Goal: Transaction & Acquisition: Purchase product/service

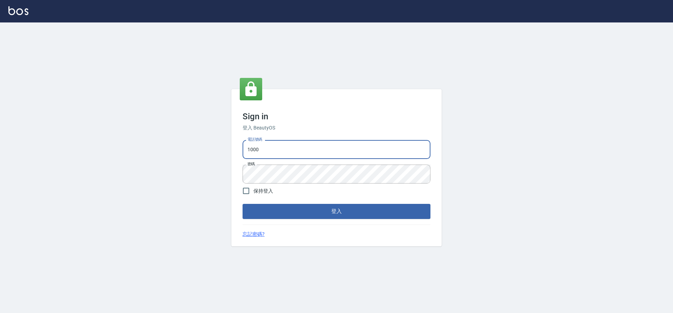
click at [283, 154] on input "1000" at bounding box center [337, 149] width 188 height 19
type input "1"
type input "0934195967"
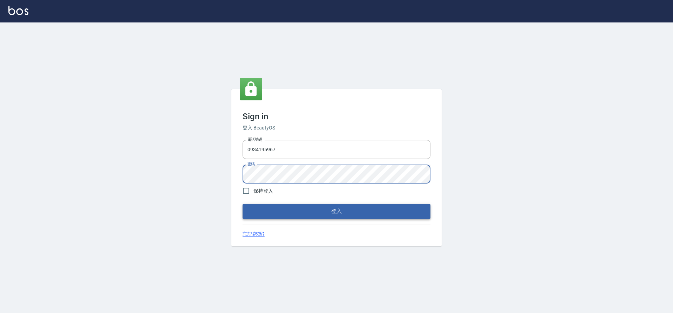
click at [285, 212] on button "登入" at bounding box center [337, 211] width 188 height 15
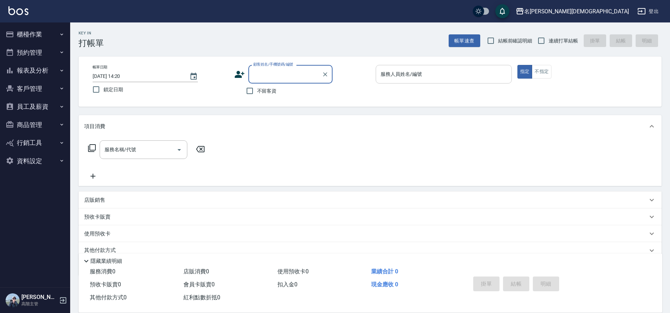
click at [395, 75] on div "服務人員姓名/編號 服務人員姓名/編號" at bounding box center [443, 74] width 136 height 19
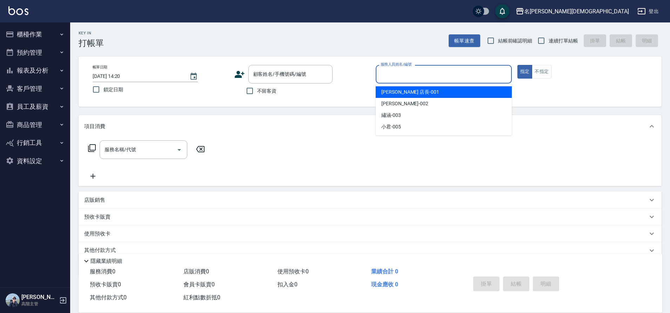
click at [402, 94] on span "[PERSON_NAME] 店長 -001" at bounding box center [410, 91] width 58 height 7
type input "[PERSON_NAME] 店長-001"
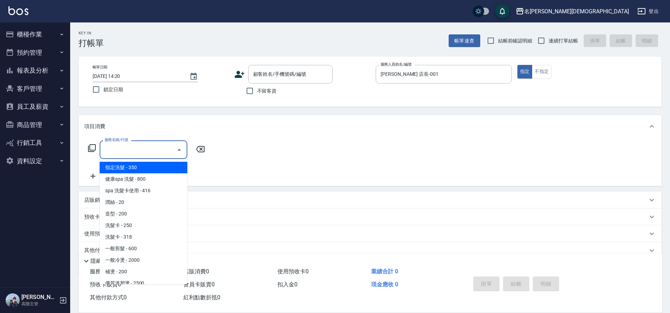
click at [124, 152] on input "服務名稱/代號" at bounding box center [138, 149] width 71 height 12
click at [130, 163] on span "指定洗髮 - 350" at bounding box center [144, 168] width 88 height 12
type input "指定洗髮(101)"
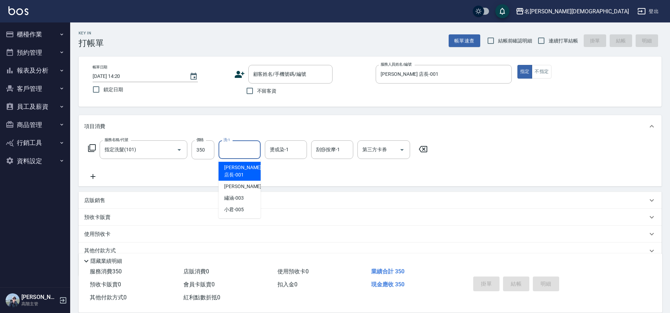
click at [248, 151] on input "洗-1" at bounding box center [240, 149] width 36 height 12
click at [245, 192] on div "繡涵 -003" at bounding box center [239, 198] width 42 height 12
type input "繡涵-003"
click at [540, 42] on input "連續打單結帳" at bounding box center [541, 40] width 15 height 15
checkbox input "true"
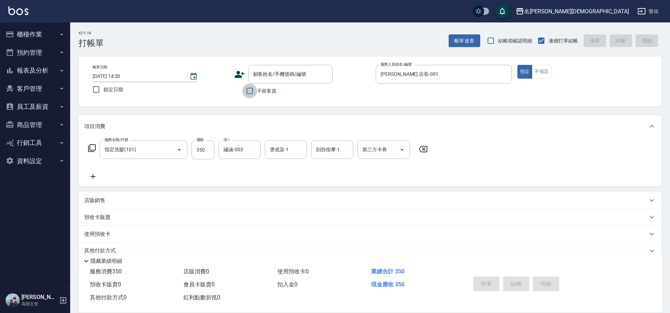
click at [245, 93] on input "不留客資" at bounding box center [249, 90] width 15 height 15
checkbox input "true"
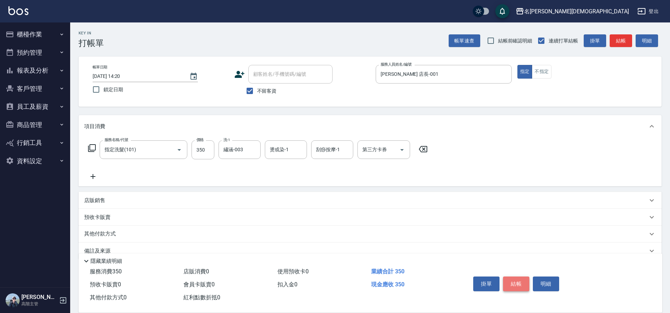
click at [519, 282] on button "結帳" at bounding box center [516, 283] width 26 height 15
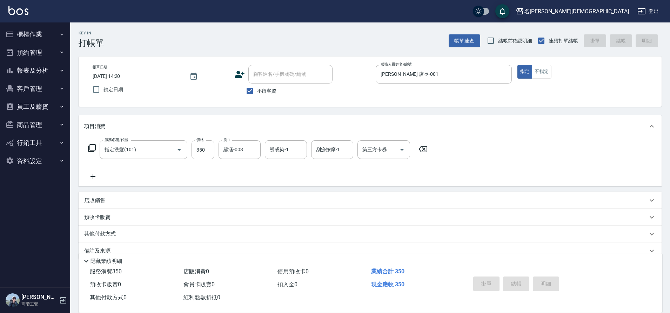
type input "[DATE] 14:21"
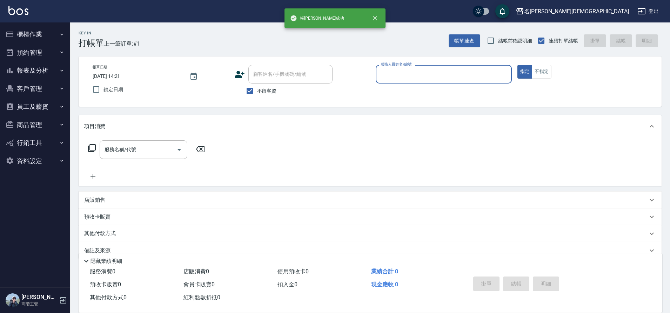
click at [382, 77] on input "服務人員姓名/編號" at bounding box center [444, 74] width 130 height 12
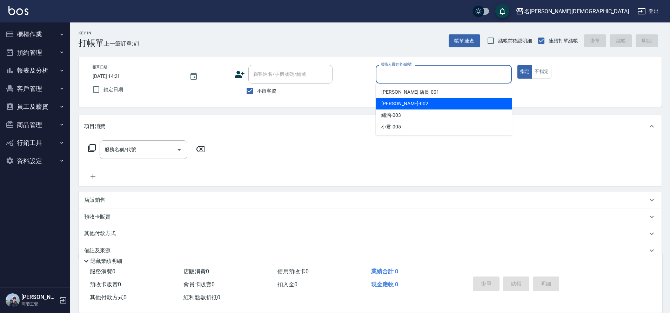
click at [392, 103] on span "香香 -002" at bounding box center [404, 103] width 47 height 7
type input "香香-002"
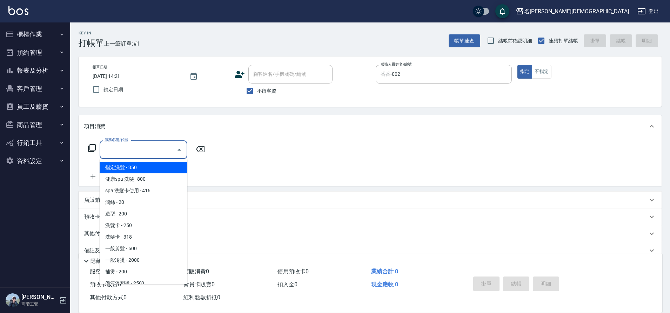
click at [113, 149] on input "服務名稱/代號" at bounding box center [138, 149] width 71 height 12
click at [130, 167] on span "指定洗髮 - 350" at bounding box center [144, 168] width 88 height 12
type input "指定洗髮(101)"
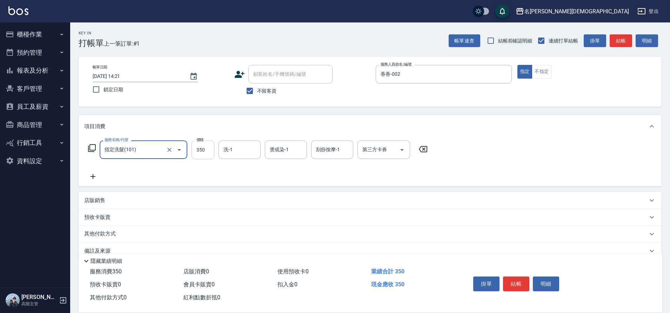
click at [204, 151] on input "350" at bounding box center [202, 149] width 23 height 19
click at [204, 151] on input "300" at bounding box center [202, 149] width 23 height 19
type input "300"
click at [513, 279] on button "結帳" at bounding box center [516, 283] width 26 height 15
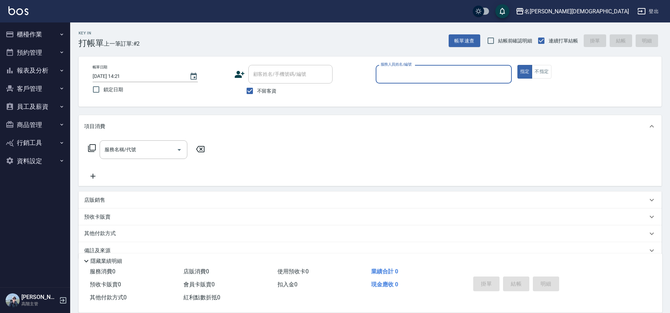
click at [383, 74] on input "服務人員姓名/編號" at bounding box center [444, 74] width 130 height 12
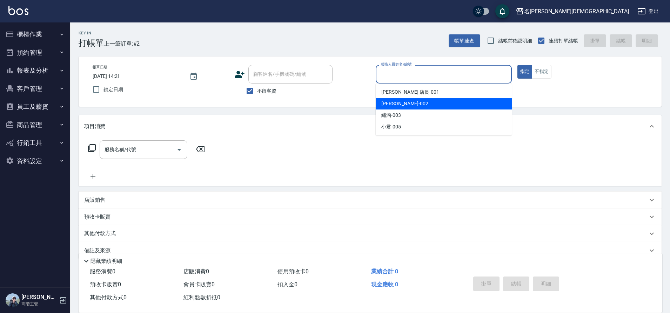
click at [400, 104] on span "香香 -002" at bounding box center [404, 103] width 47 height 7
type input "香香-002"
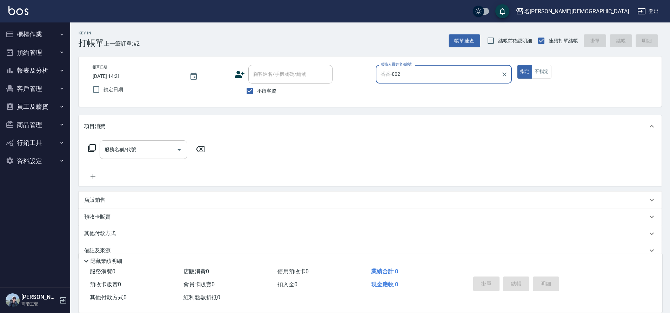
click at [125, 148] on div "服務名稱/代號 服務名稱/代號" at bounding box center [144, 149] width 88 height 19
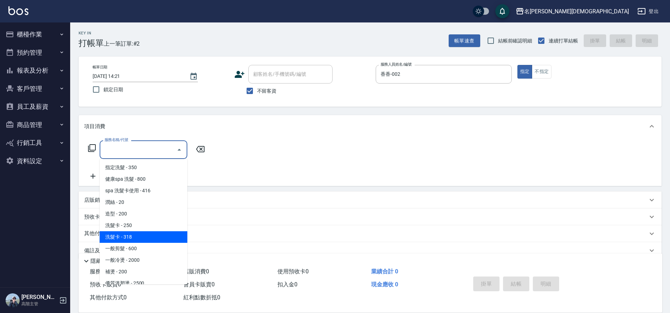
click at [136, 236] on span "洗髮卡 - 318" at bounding box center [144, 237] width 88 height 12
type input "洗髮卡(108)"
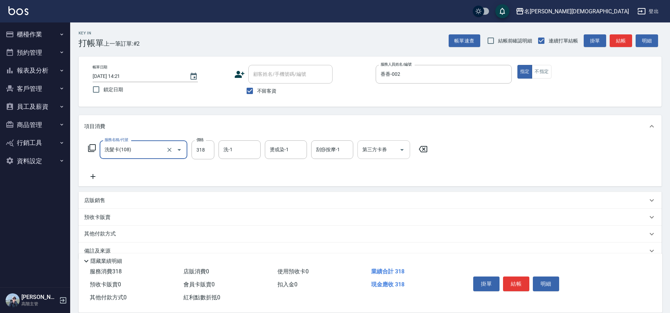
click at [404, 148] on icon "Open" at bounding box center [402, 149] width 8 height 8
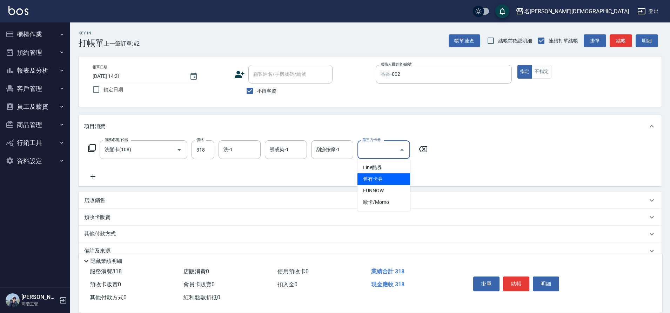
click at [397, 175] on span "舊有卡券" at bounding box center [383, 179] width 53 height 12
type input "舊有卡券"
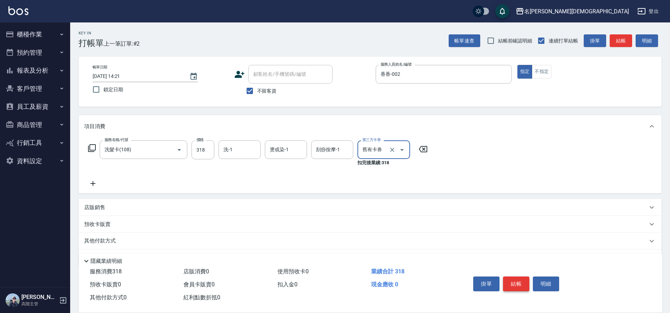
click at [513, 277] on button "結帳" at bounding box center [516, 283] width 26 height 15
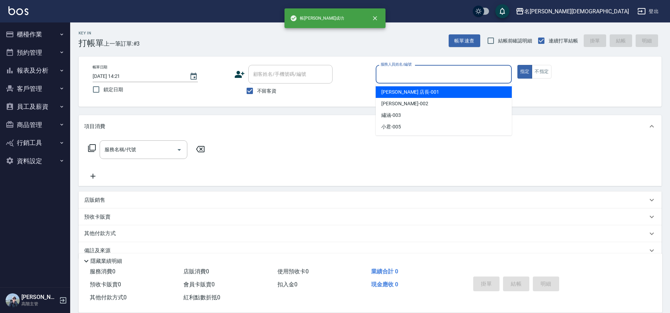
click at [386, 75] on input "服務人員姓名/編號" at bounding box center [444, 74] width 130 height 12
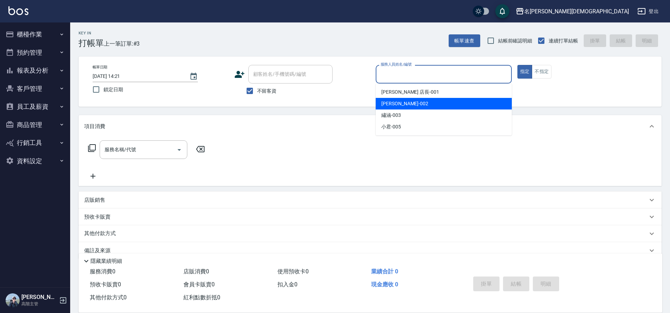
click at [405, 103] on div "香香 -002" at bounding box center [443, 104] width 136 height 12
type input "香香-002"
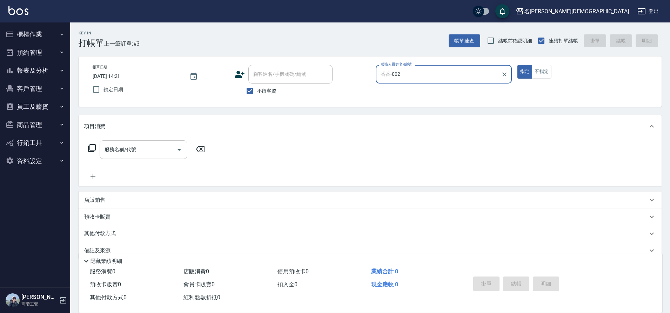
click at [117, 156] on input "服務名稱/代號" at bounding box center [138, 149] width 71 height 12
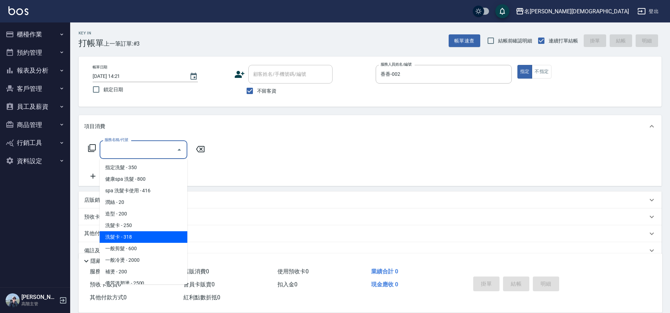
click at [145, 233] on span "洗髮卡 - 318" at bounding box center [144, 237] width 88 height 12
type input "洗髮卡(108)"
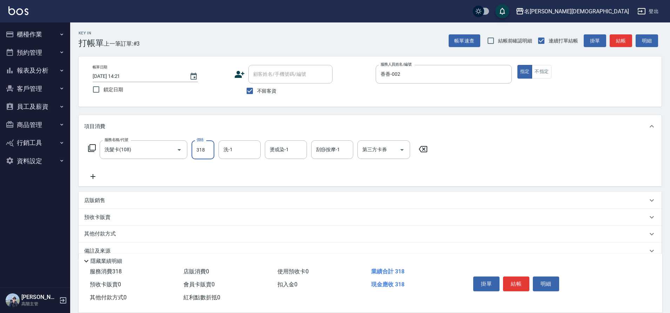
click at [203, 147] on input "318" at bounding box center [202, 149] width 23 height 19
click at [400, 148] on icon "Open" at bounding box center [402, 149] width 8 height 8
type input "270"
click at [401, 178] on span "舊有卡券" at bounding box center [383, 179] width 53 height 12
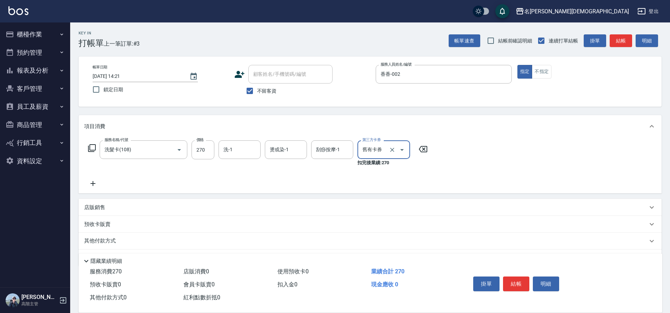
type input "舊有卡券"
click at [514, 281] on button "結帳" at bounding box center [516, 283] width 26 height 15
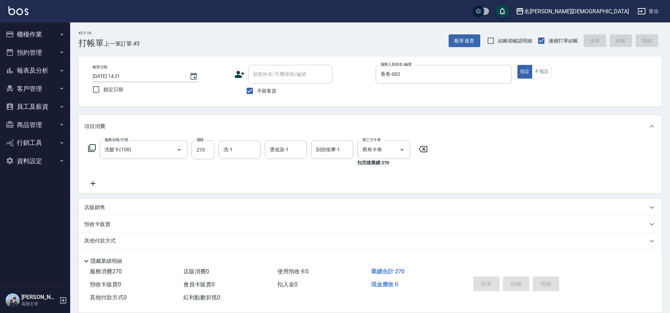
type input "[DATE] 14:22"
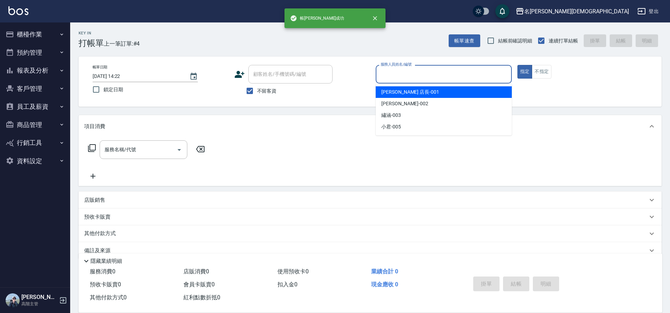
drag, startPoint x: 387, startPoint y: 76, endPoint x: 408, endPoint y: 106, distance: 36.2
click at [390, 86] on body "帳[PERSON_NAME]成功 名留[PERSON_NAME] 登出 櫃檯作業 打帳單 帳單列表 掛單列表 座位開單 營業儀表板 現金收支登錄 高階收支登錄…" at bounding box center [335, 163] width 670 height 326
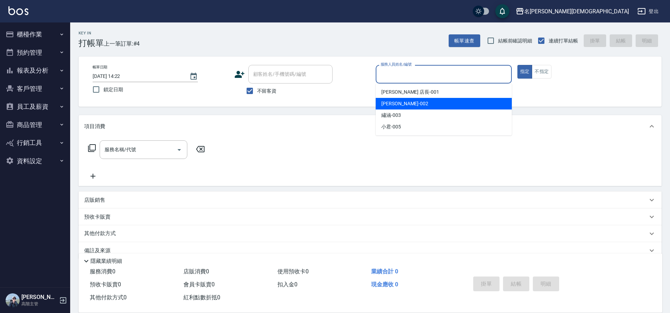
click at [411, 106] on div "香香 -002" at bounding box center [443, 104] width 136 height 12
type input "香香-002"
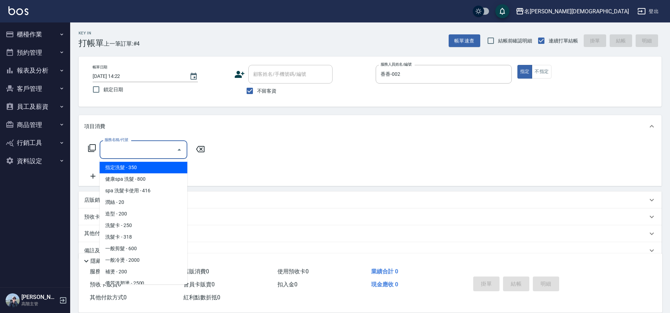
click at [119, 147] on div "服務名稱/代號 服務名稱/代號" at bounding box center [144, 149] width 88 height 19
click at [145, 169] on span "指定洗髮 - 350" at bounding box center [144, 168] width 88 height 12
type input "指定洗髮(101)"
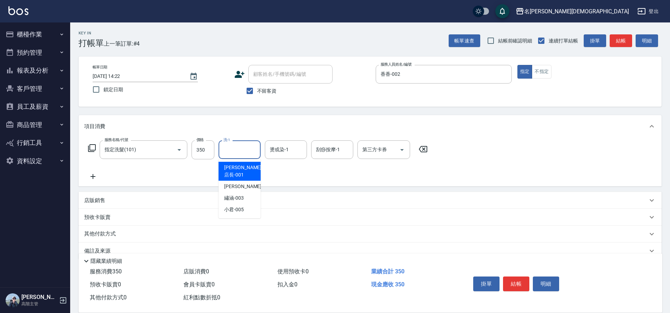
drag, startPoint x: 228, startPoint y: 149, endPoint x: 234, endPoint y: 178, distance: 29.8
click at [228, 150] on input "洗-1" at bounding box center [240, 149] width 36 height 12
drag, startPoint x: 236, startPoint y: 190, endPoint x: 294, endPoint y: 181, distance: 58.8
click at [236, 194] on span "繡涵 -003" at bounding box center [234, 197] width 20 height 7
type input "繡涵-003"
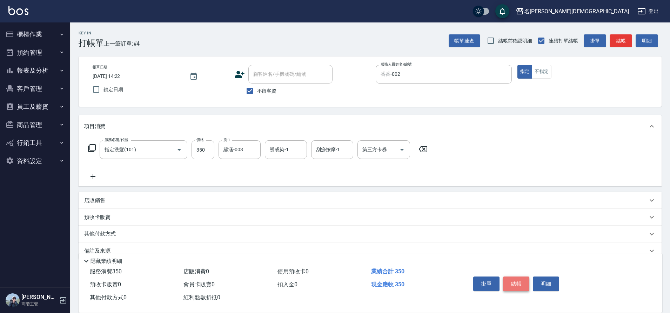
click at [516, 278] on button "結帳" at bounding box center [516, 283] width 26 height 15
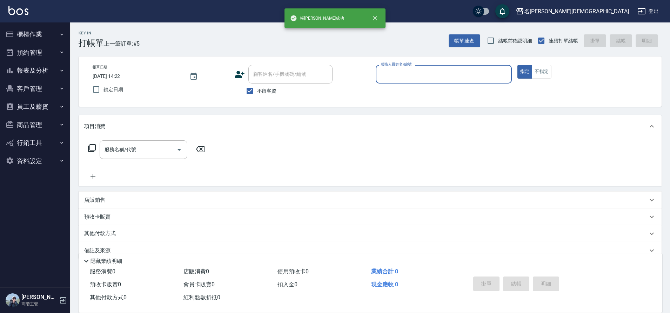
click at [400, 81] on div "服務人員姓名/編號" at bounding box center [443, 74] width 136 height 19
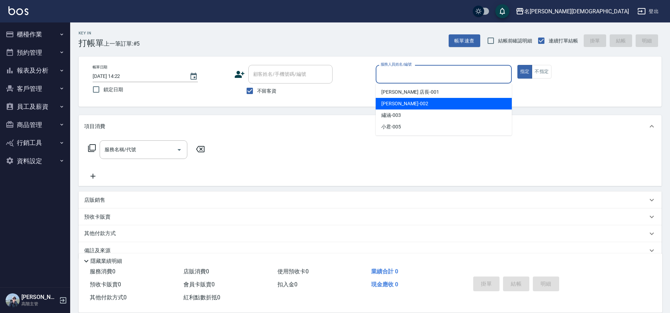
click at [398, 101] on span "香香 -002" at bounding box center [404, 103] width 47 height 7
type input "香香-002"
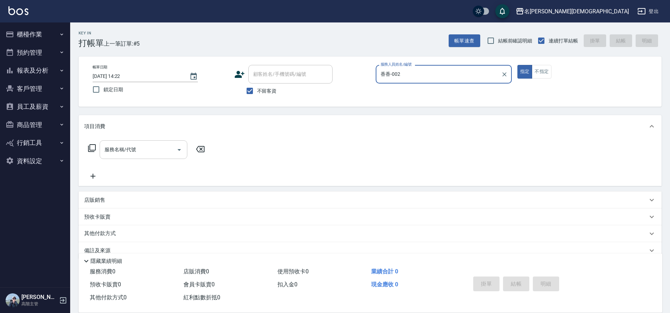
click at [126, 151] on div "服務名稱/代號 服務名稱/代號" at bounding box center [144, 149] width 88 height 19
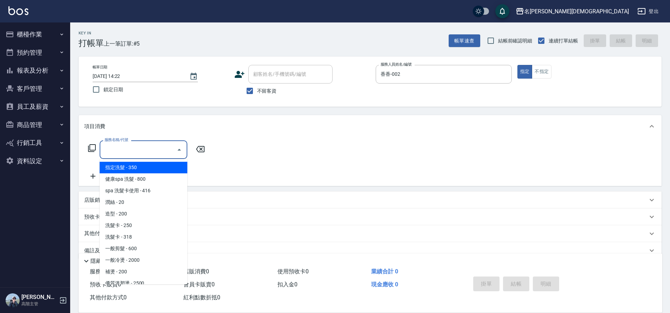
click at [148, 167] on span "指定洗髮 - 350" at bounding box center [144, 168] width 88 height 12
type input "指定洗髮(101)"
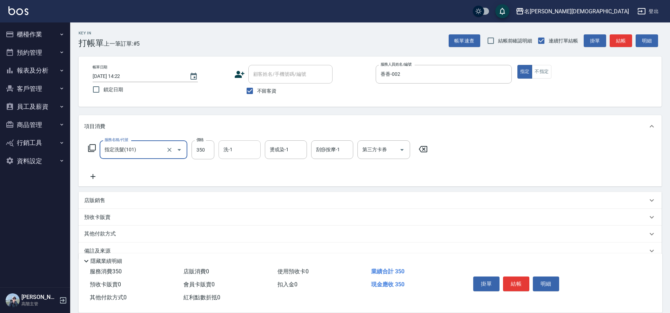
click at [239, 148] on input "洗-1" at bounding box center [240, 149] width 36 height 12
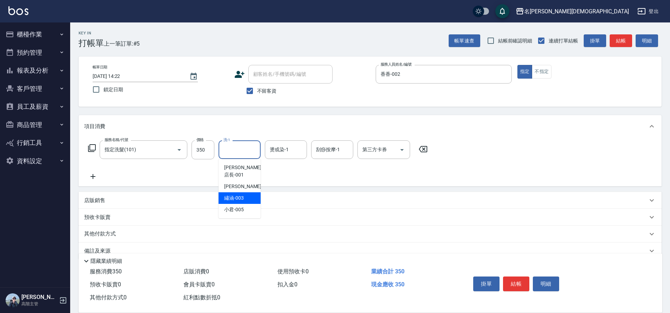
click at [243, 194] on span "繡涵 -003" at bounding box center [234, 197] width 20 height 7
type input "繡涵-003"
click at [517, 277] on button "結帳" at bounding box center [516, 283] width 26 height 15
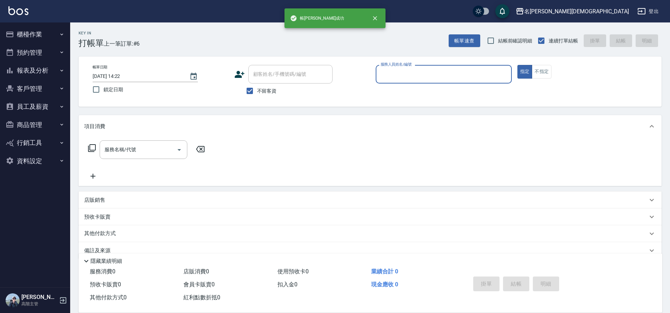
drag, startPoint x: 396, startPoint y: 73, endPoint x: 395, endPoint y: 78, distance: 5.4
click at [395, 73] on input "服務人員姓名/編號" at bounding box center [444, 74] width 130 height 12
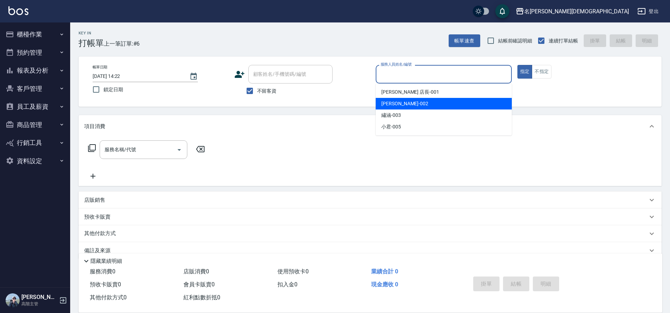
click at [404, 104] on div "香香 -002" at bounding box center [443, 104] width 136 height 12
type input "香香-002"
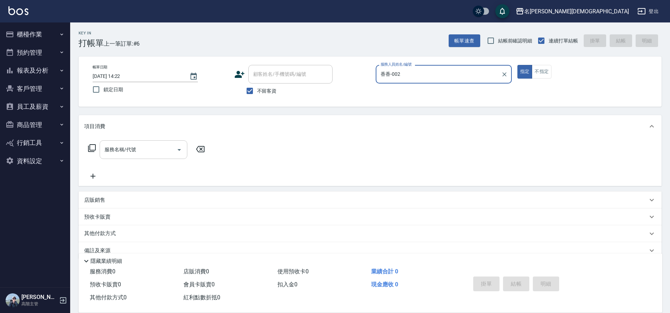
click at [137, 147] on input "服務名稱/代號" at bounding box center [138, 149] width 71 height 12
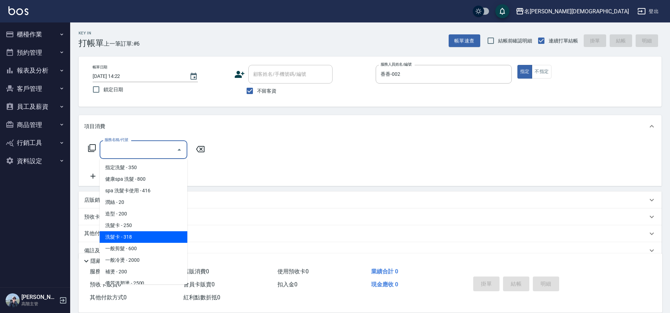
click at [140, 238] on span "洗髮卡 - 318" at bounding box center [144, 237] width 88 height 12
type input "洗髮卡(108)"
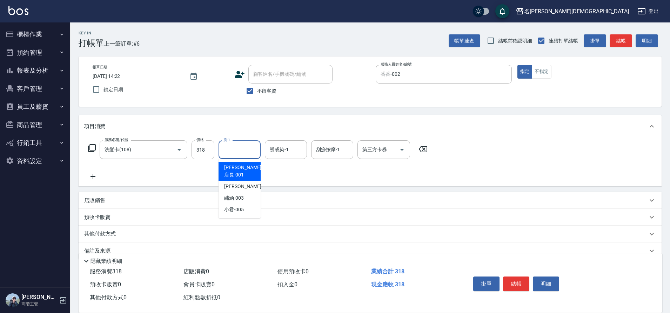
click at [236, 153] on input "洗-1" at bounding box center [240, 149] width 36 height 12
click at [239, 192] on div "繡涵 -003" at bounding box center [239, 198] width 42 height 12
type input "繡涵-003"
click at [404, 147] on icon "Open" at bounding box center [402, 149] width 8 height 8
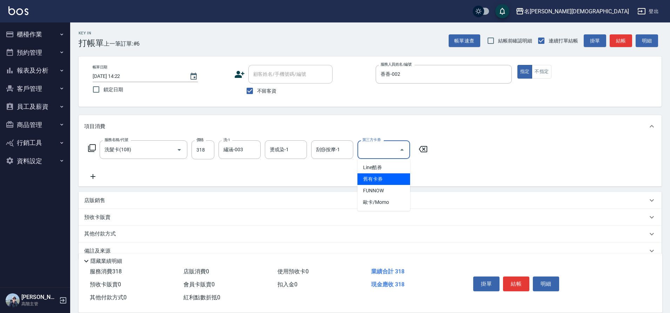
click at [393, 174] on span "舊有卡券" at bounding box center [383, 179] width 53 height 12
type input "舊有卡券"
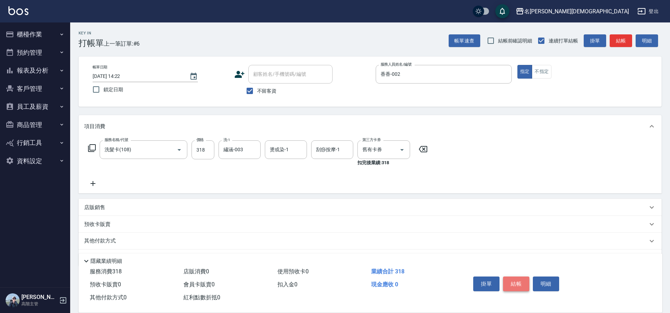
click at [517, 282] on button "結帳" at bounding box center [516, 283] width 26 height 15
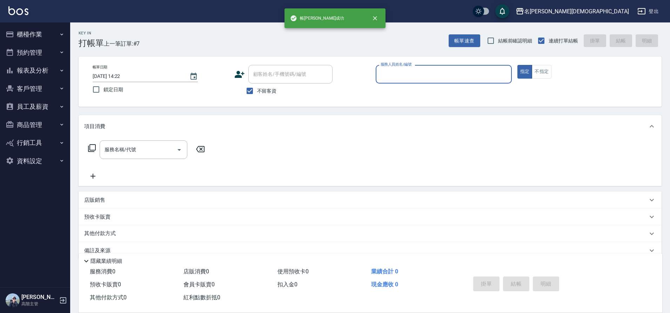
click at [386, 76] on input "服務人員姓名/編號" at bounding box center [444, 74] width 130 height 12
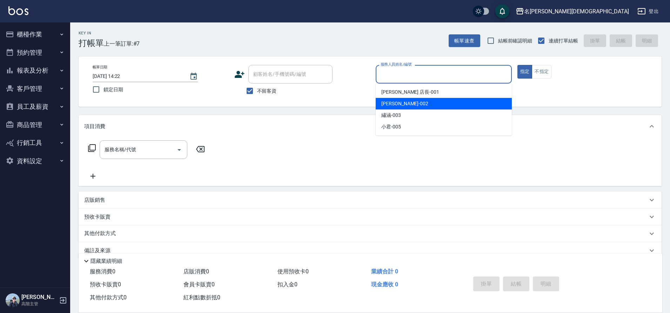
click at [387, 105] on span "香香 -002" at bounding box center [404, 103] width 47 height 7
type input "香香-002"
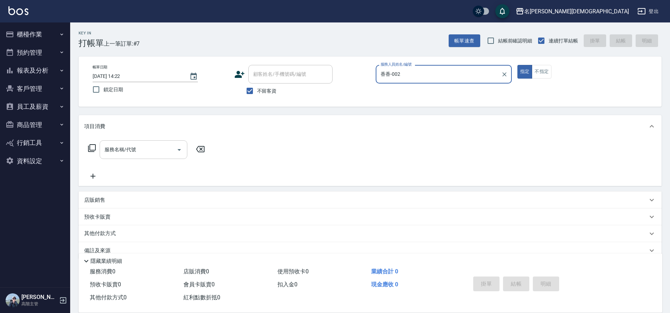
click at [130, 150] on input "服務名稱/代號" at bounding box center [138, 149] width 71 height 12
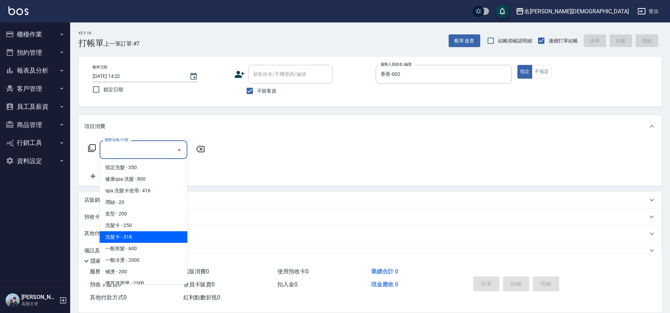
drag, startPoint x: 160, startPoint y: 232, endPoint x: 178, endPoint y: 229, distance: 18.4
click at [161, 232] on span "洗髮卡 - 318" at bounding box center [144, 237] width 88 height 12
type input "洗髮卡(108)"
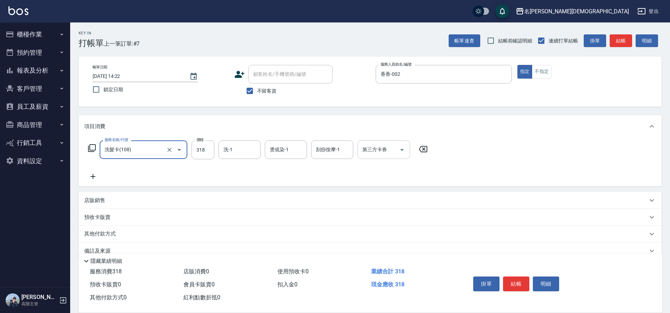
click at [404, 150] on icon "Open" at bounding box center [402, 149] width 8 height 8
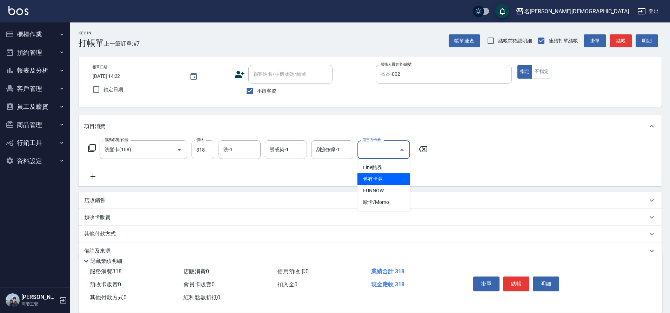
click at [381, 178] on span "舊有卡券" at bounding box center [383, 179] width 53 height 12
type input "舊有卡券"
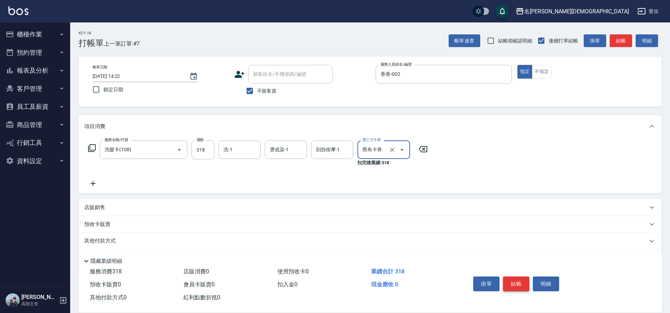
click at [513, 276] on button "結帳" at bounding box center [516, 283] width 26 height 15
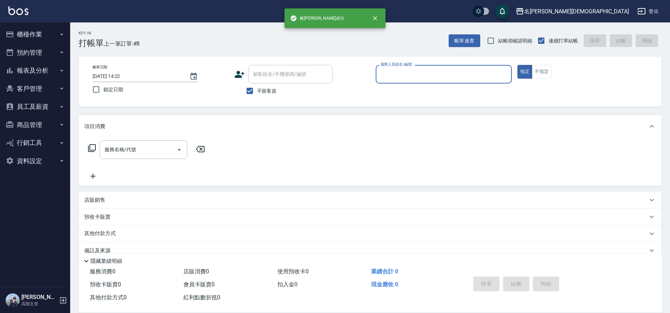
click at [381, 70] on input "服務人員姓名/編號" at bounding box center [444, 74] width 130 height 12
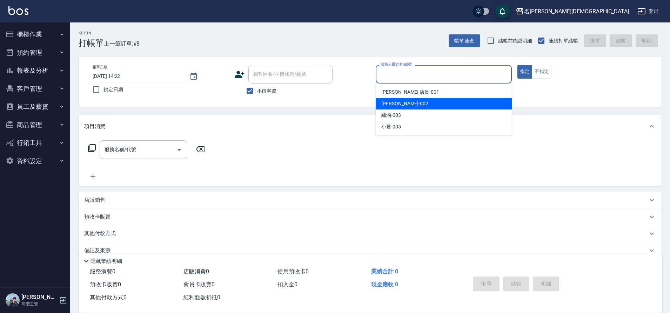
click at [388, 102] on span "香香 -002" at bounding box center [404, 103] width 47 height 7
type input "香香-002"
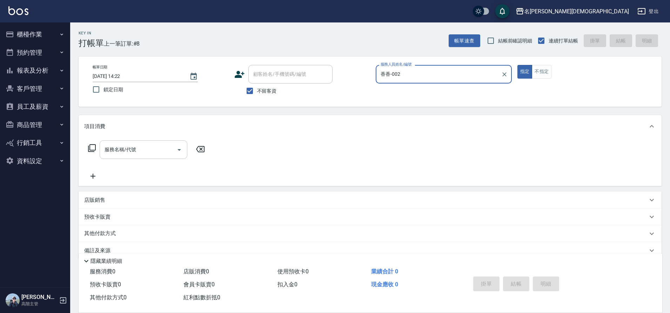
click at [123, 140] on div "服務名稱/代號" at bounding box center [144, 149] width 88 height 19
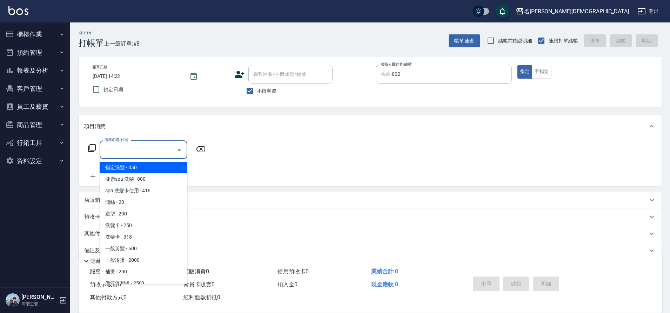
click at [165, 165] on span "指定洗髮 - 350" at bounding box center [144, 168] width 88 height 12
type input "指定洗髮(101)"
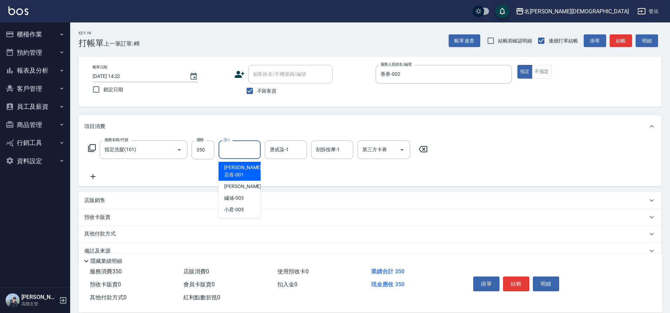
click at [232, 154] on input "洗-1" at bounding box center [240, 149] width 36 height 12
click at [239, 194] on span "繡涵 -003" at bounding box center [234, 197] width 20 height 7
type input "繡涵-003"
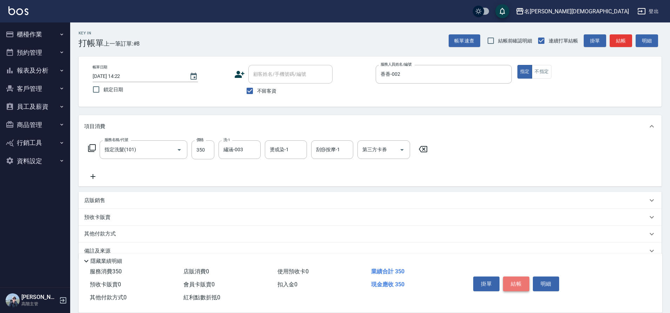
click at [511, 282] on button "結帳" at bounding box center [516, 283] width 26 height 15
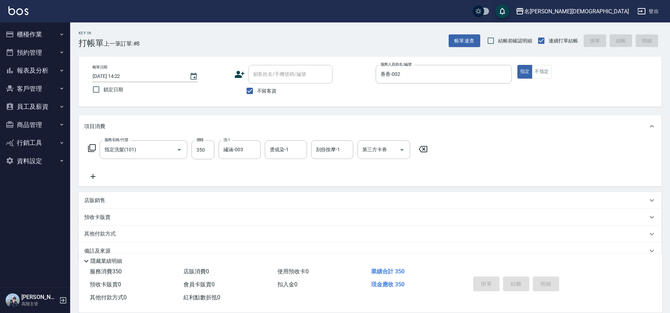
type input "[DATE] 14:23"
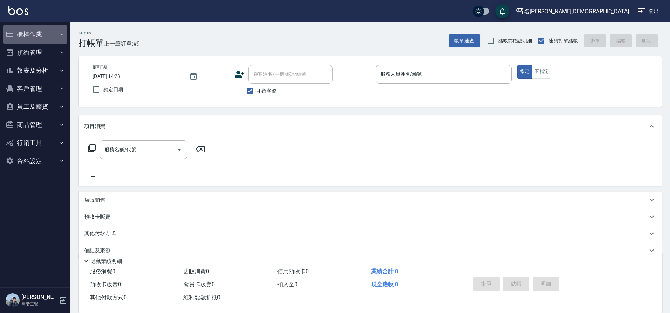
drag, startPoint x: 30, startPoint y: 31, endPoint x: 38, endPoint y: 52, distance: 22.9
click at [29, 31] on button "櫃檯作業" at bounding box center [35, 34] width 65 height 18
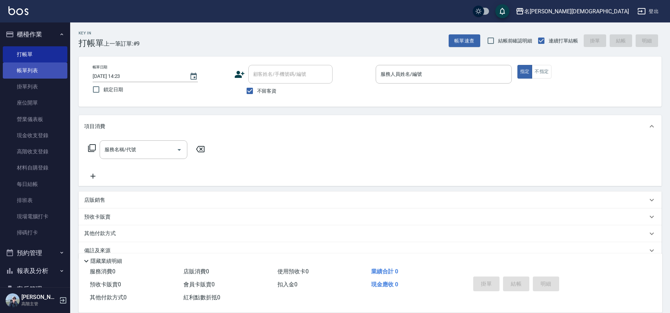
click at [36, 73] on link "帳單列表" at bounding box center [35, 70] width 65 height 16
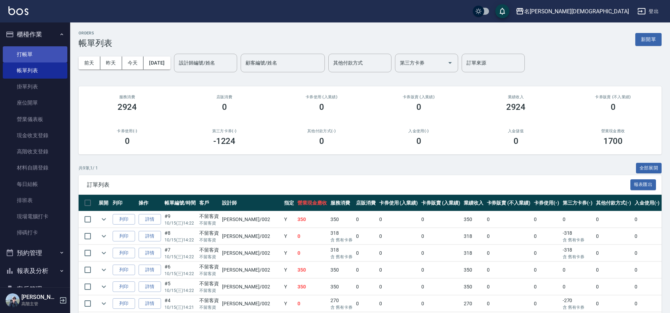
click at [34, 57] on link "打帳單" at bounding box center [35, 54] width 65 height 16
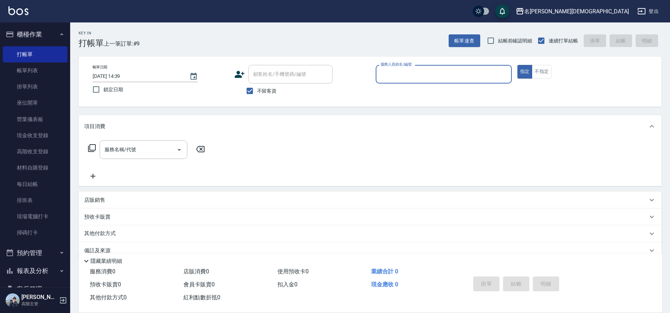
click at [396, 75] on input "服務人員姓名/編號" at bounding box center [444, 74] width 130 height 12
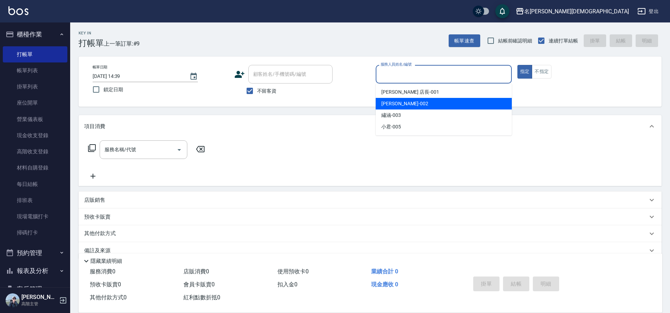
click at [387, 100] on span "香香 -002" at bounding box center [404, 103] width 47 height 7
type input "香香-002"
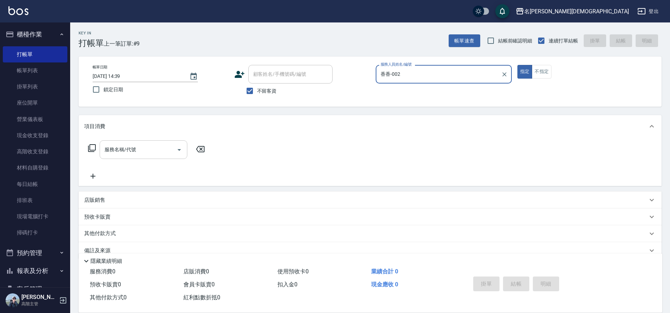
click at [116, 150] on div "服務名稱/代號 服務名稱/代號" at bounding box center [144, 149] width 88 height 19
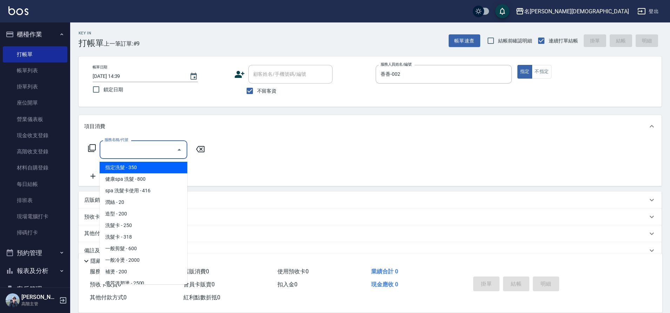
click at [145, 167] on span "指定洗髮 - 350" at bounding box center [144, 168] width 88 height 12
type input "指定洗髮(101)"
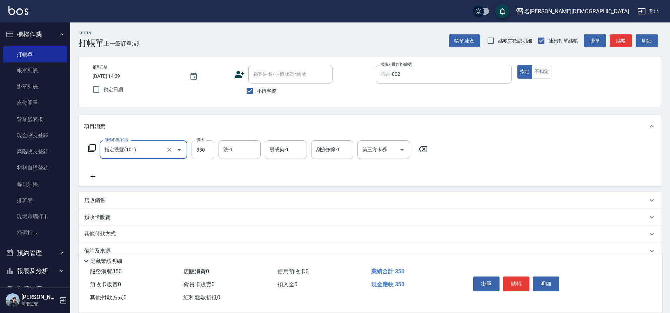
click at [206, 150] on input "350" at bounding box center [202, 149] width 23 height 19
type input "400"
click at [237, 154] on input "洗-1" at bounding box center [240, 149] width 36 height 12
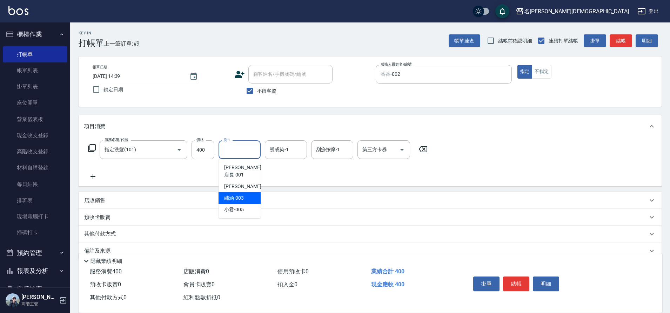
click at [245, 192] on div "繡涵 -003" at bounding box center [239, 198] width 42 height 12
type input "繡涵-003"
click at [517, 279] on button "結帳" at bounding box center [516, 283] width 26 height 15
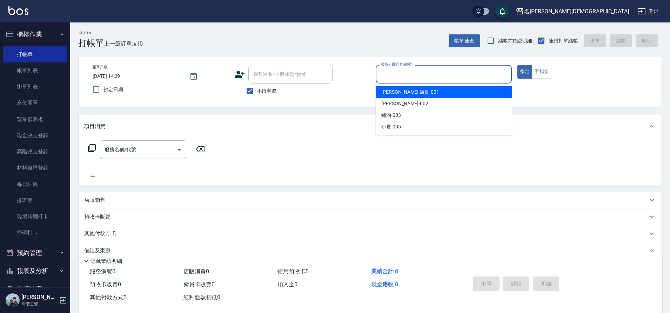
click at [395, 71] on input "服務人員姓名/編號" at bounding box center [444, 74] width 130 height 12
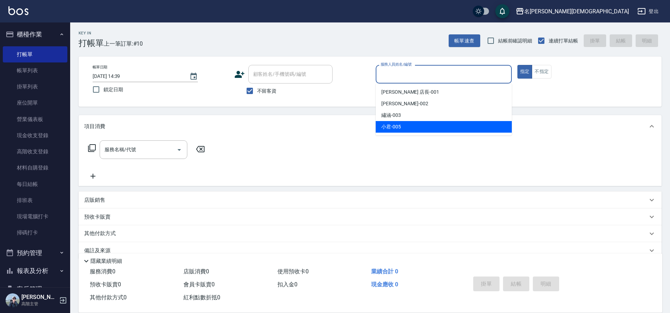
click at [401, 127] on div "小君 -005" at bounding box center [443, 127] width 136 height 12
type input "小君-005"
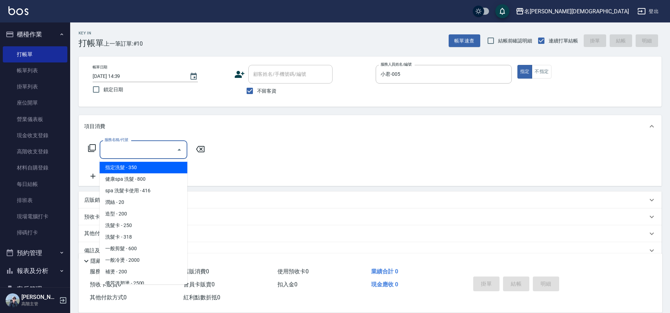
click at [113, 149] on input "服務名稱/代號" at bounding box center [138, 149] width 71 height 12
click at [140, 170] on span "指定洗髮 - 350" at bounding box center [144, 168] width 88 height 12
type input "指定洗髮(101)"
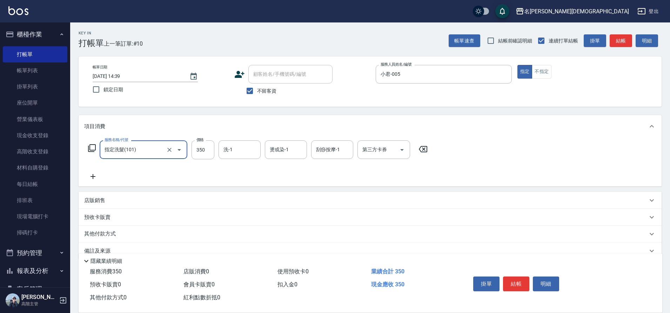
click at [91, 177] on icon at bounding box center [93, 176] width 18 height 8
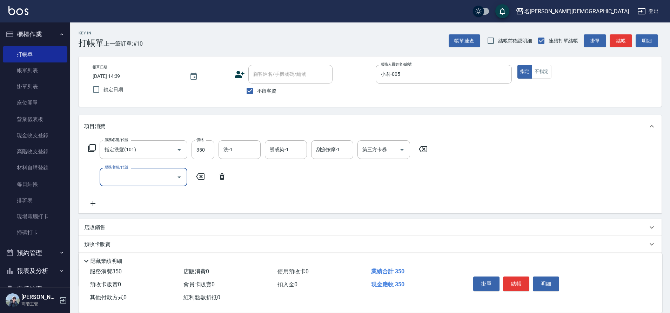
click at [178, 176] on icon "Open" at bounding box center [179, 177] width 8 height 8
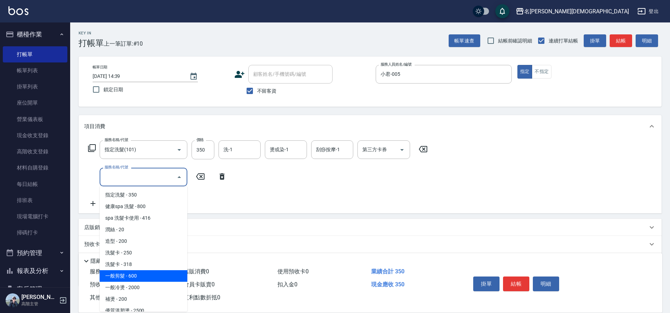
click at [170, 271] on span "一般剪髮 - 600" at bounding box center [144, 276] width 88 height 12
type input "一般剪髮(200)"
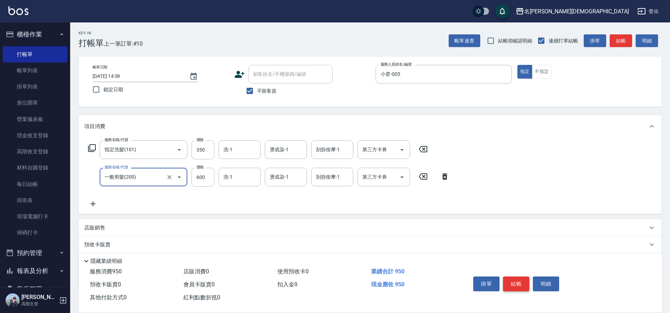
click at [524, 280] on button "結帳" at bounding box center [516, 283] width 26 height 15
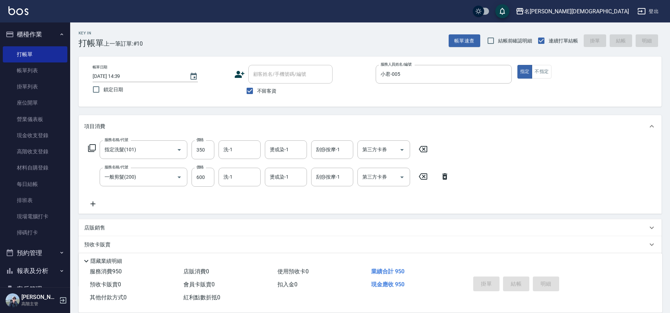
type input "[DATE] 15:18"
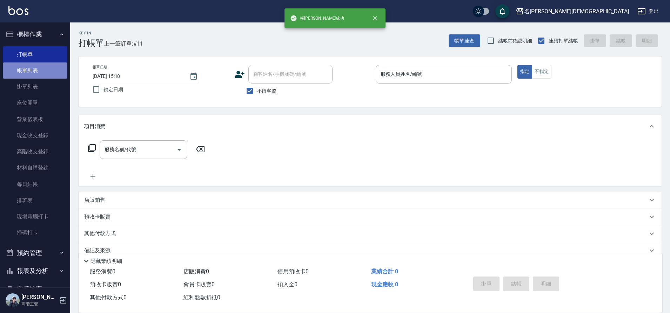
click at [39, 69] on link "帳單列表" at bounding box center [35, 70] width 65 height 16
